Goal: Task Accomplishment & Management: Manage account settings

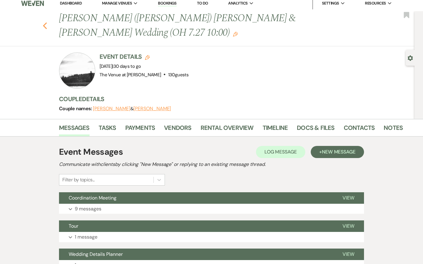
click at [45, 22] on use "button" at bounding box center [45, 25] width 4 height 7
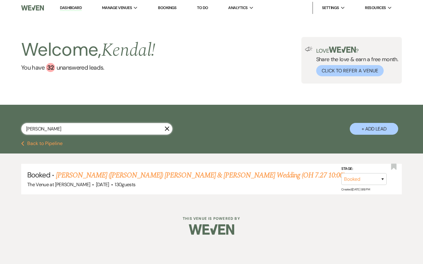
click at [57, 131] on input "[PERSON_NAME]" at bounding box center [96, 129] width 151 height 12
paste input "Nicole Palescandolo"
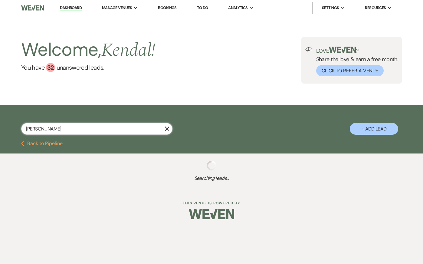
type input "Nicole Palescandolo"
select select "8"
select select "4"
select select "2"
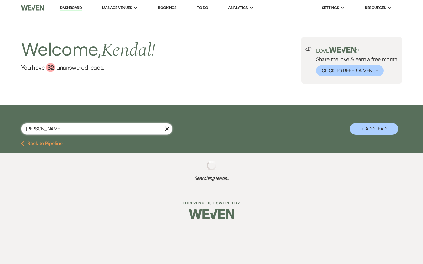
select select "8"
select select "5"
select select "8"
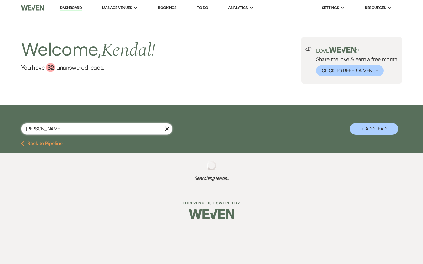
select select "5"
select select "8"
select select "5"
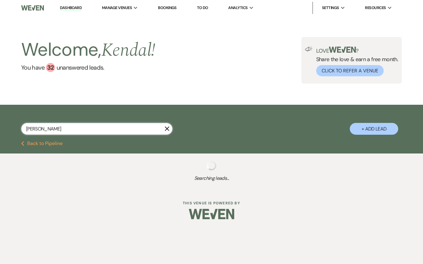
select select "8"
select select "5"
select select "8"
select select "5"
select select "8"
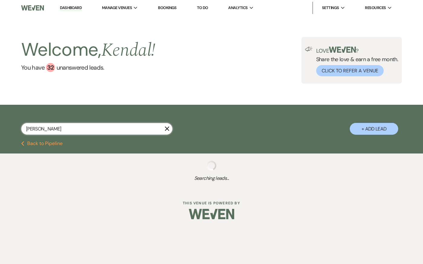
select select "7"
select select "8"
select select "5"
select select "8"
select select "5"
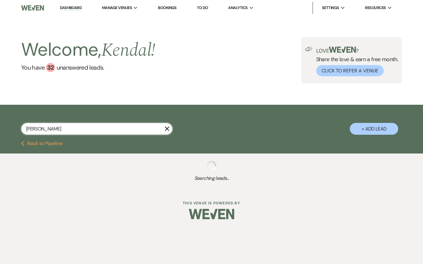
select select "8"
select select "5"
select select "8"
select select "5"
select select "8"
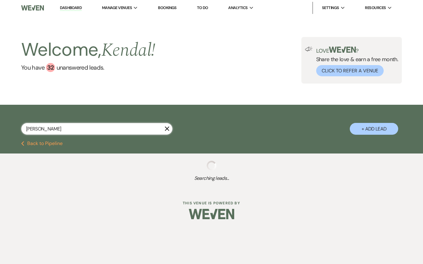
select select "5"
select select "8"
select select "9"
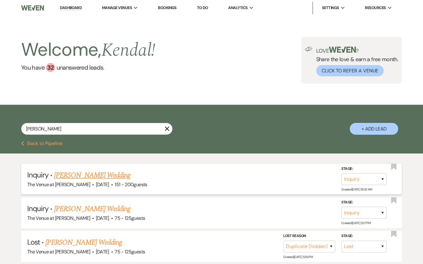
click at [88, 177] on link "Nicole Palescandolo's Wedding" at bounding box center [92, 175] width 77 height 11
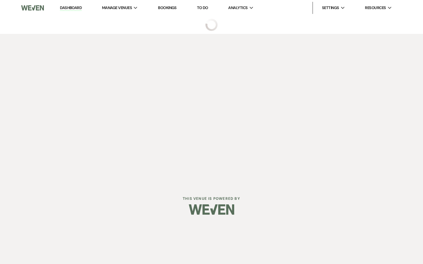
select select "2"
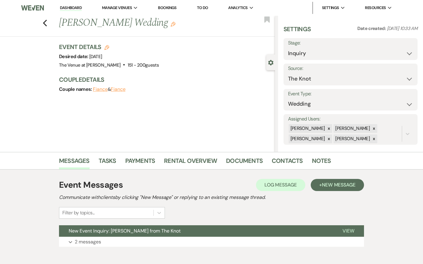
scroll to position [5, 0]
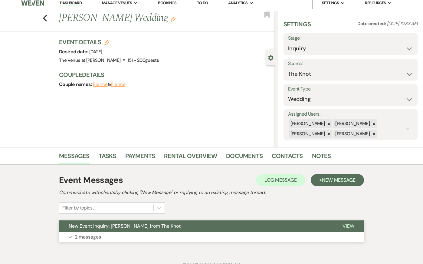
click at [86, 237] on p "2 messages" at bounding box center [88, 237] width 26 height 8
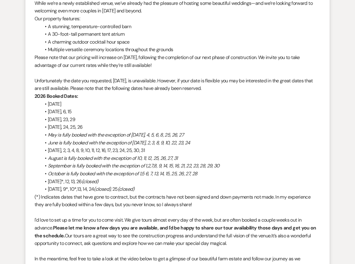
scroll to position [626, 0]
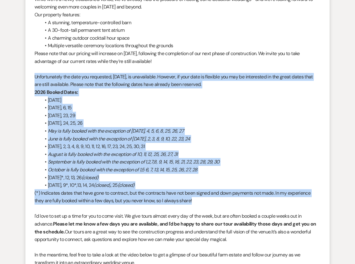
drag, startPoint x: 34, startPoint y: 75, endPoint x: 198, endPoint y: 200, distance: 205.6
click at [198, 200] on div "Hi Nicole, It’s wonderful to hear from you, and heartfelt congratulations on yo…" at bounding box center [177, 135] width 286 height 372
copy div "Unfortunately the date you requested, 08/22/2026, is unavailable. However, if y…"
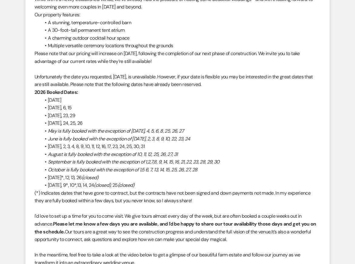
click at [174, 139] on em "June is fully booked with the exception of June 1, 2, 3, 8, 9, 10, 22, 23, 24" at bounding box center [119, 139] width 142 height 6
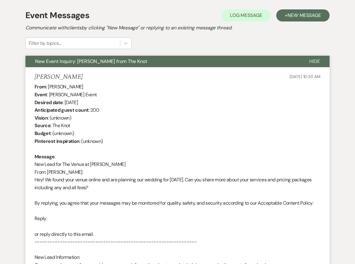
scroll to position [0, 0]
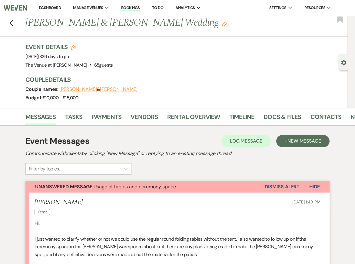
click at [345, 65] on icon "Gear" at bounding box center [343, 62] width 5 height 5
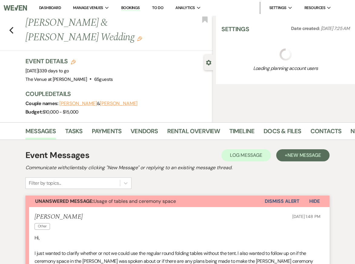
select select "5"
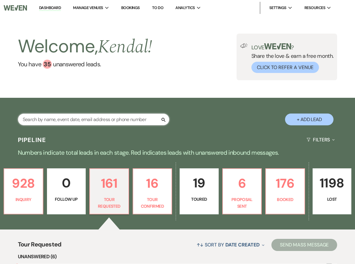
click at [59, 118] on input "text" at bounding box center [93, 119] width 151 height 12
type input "[PERSON_NAME]"
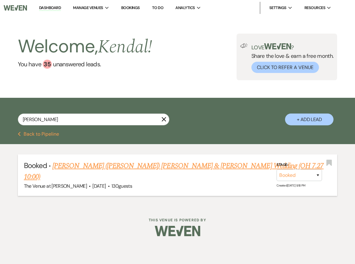
click at [76, 166] on link "[PERSON_NAME] ([PERSON_NAME]) [PERSON_NAME] & [PERSON_NAME] Wedding (OH 7.27 10…" at bounding box center [173, 171] width 299 height 22
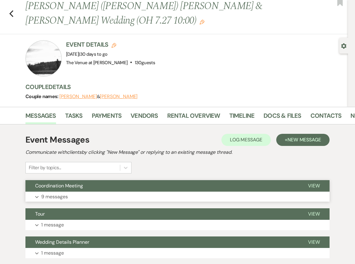
click at [89, 180] on button "Coordination Meeting" at bounding box center [161, 185] width 273 height 11
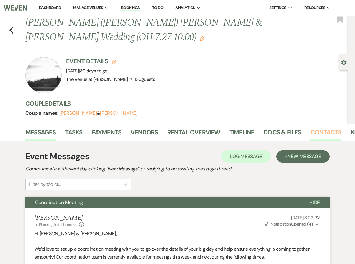
click at [324, 127] on link "Contacts" at bounding box center [325, 133] width 31 height 13
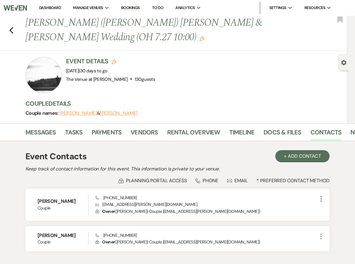
click at [292, 62] on div "Event Details Edit Event Date: [DATE] | 30 days to go Venue: The Venue at [PERS…" at bounding box center [183, 75] width 316 height 36
